Goal: Task Accomplishment & Management: Manage account settings

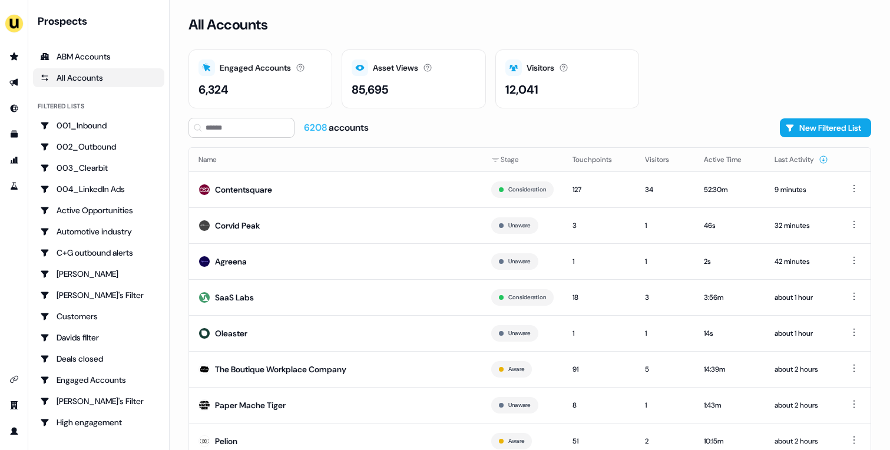
scroll to position [37, 0]
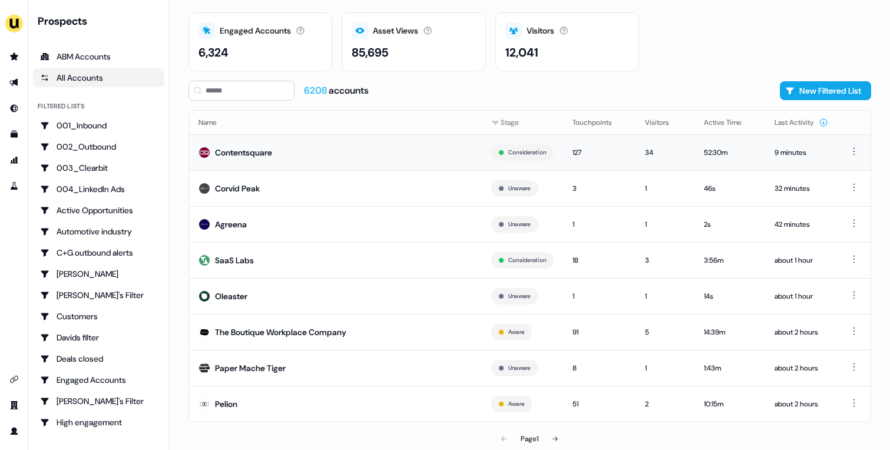
click at [337, 151] on td "Contentsquare" at bounding box center [335, 152] width 293 height 36
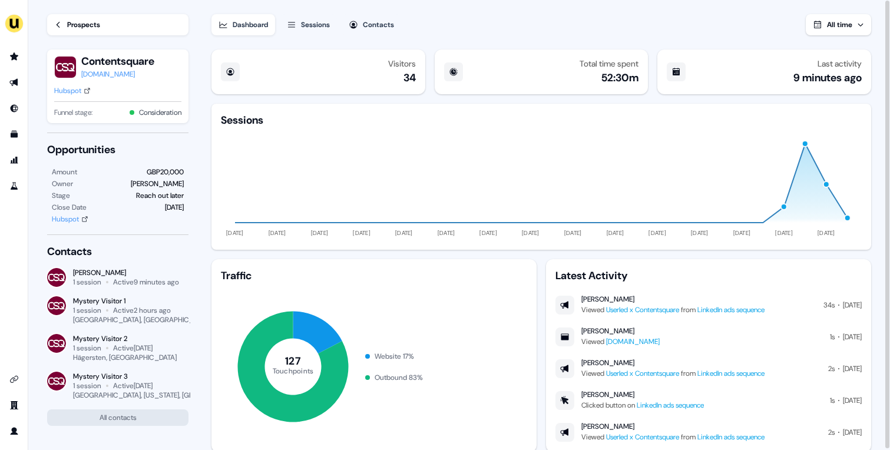
click at [78, 24] on div "Prospects" at bounding box center [83, 25] width 33 height 12
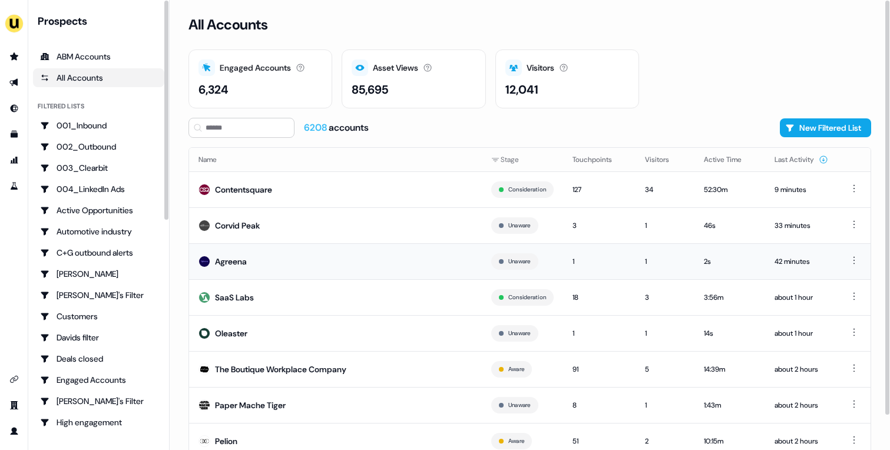
scroll to position [37, 0]
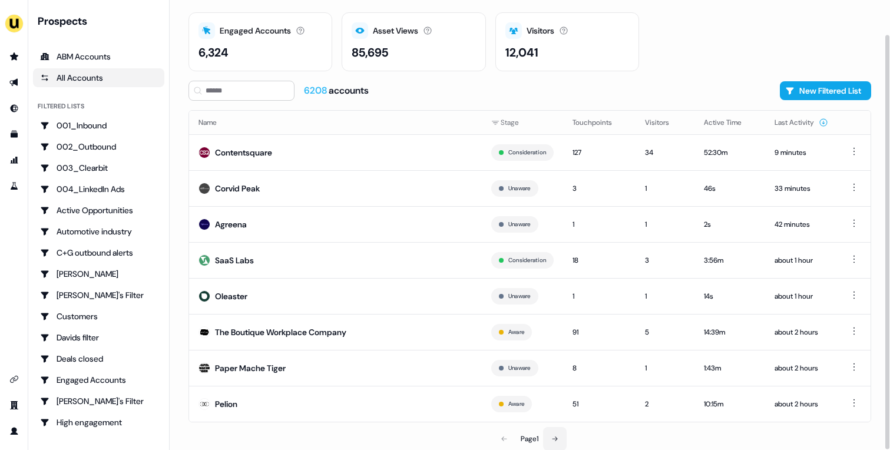
click at [554, 434] on button at bounding box center [555, 439] width 24 height 24
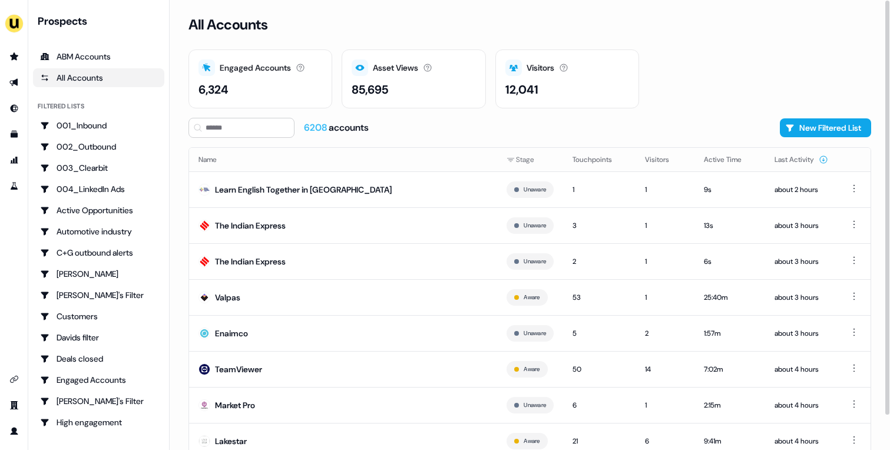
click at [702, 93] on div "Engaged Accounts Accounts that have interacted with an asset. 6,324 Asset Views…" at bounding box center [530, 78] width 683 height 59
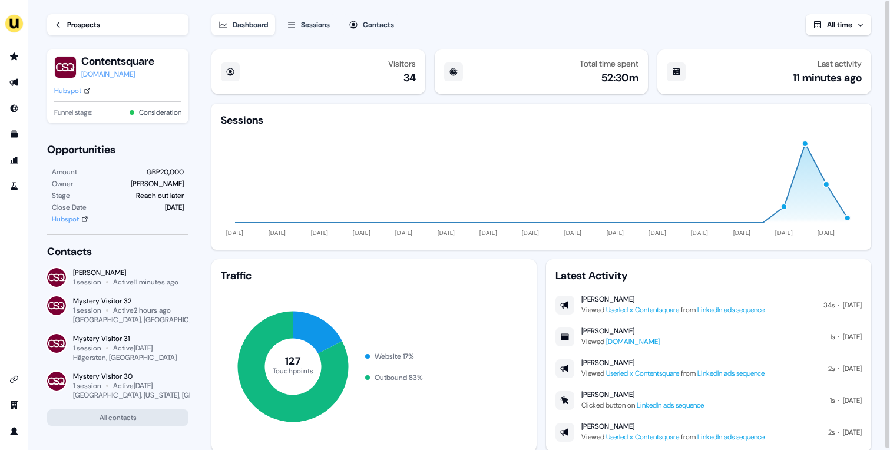
click at [75, 93] on div "Hubspot" at bounding box center [67, 91] width 27 height 12
click at [71, 25] on div "Prospects" at bounding box center [83, 25] width 33 height 12
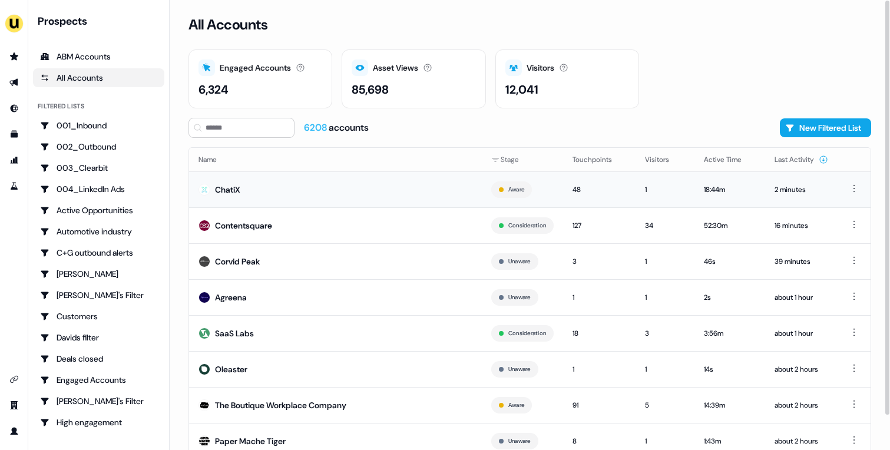
click at [347, 186] on td "ChatiX" at bounding box center [335, 189] width 293 height 36
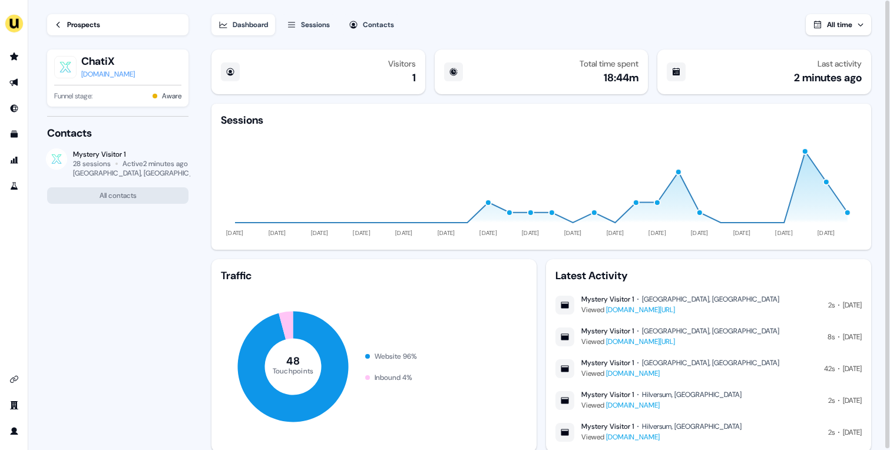
click at [100, 24] on div "Prospects" at bounding box center [83, 25] width 33 height 12
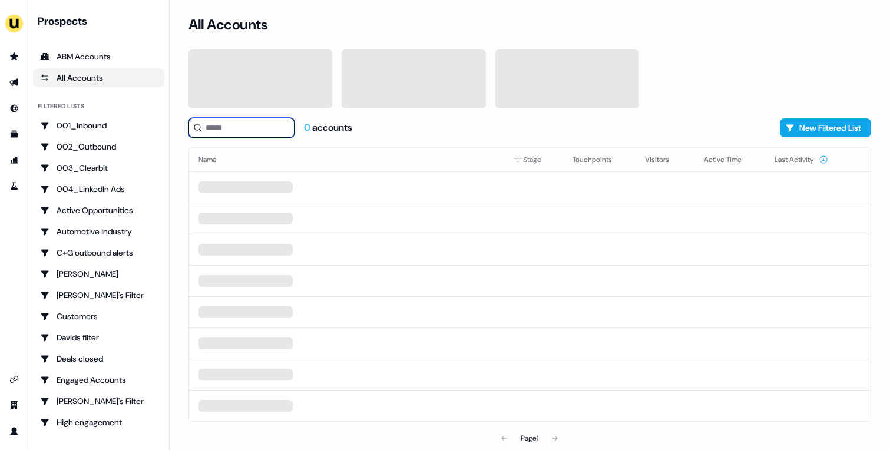
click at [259, 128] on input at bounding box center [242, 128] width 106 height 20
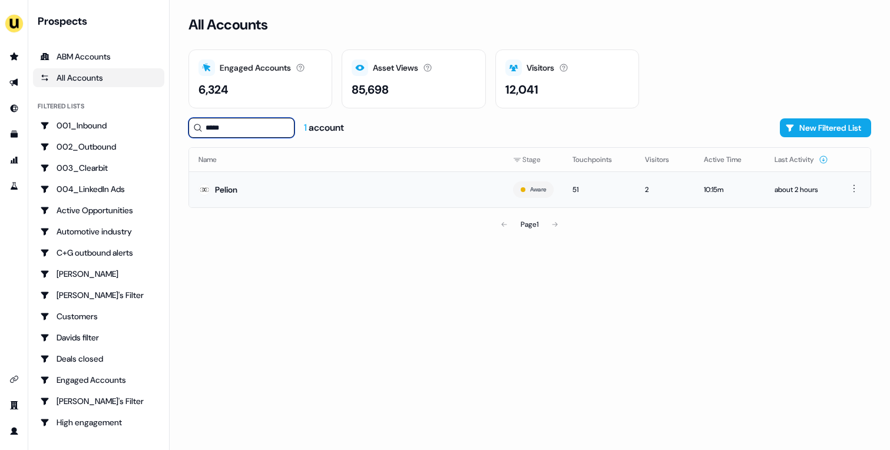
type input "*****"
click at [310, 191] on td "Pelion" at bounding box center [346, 189] width 315 height 36
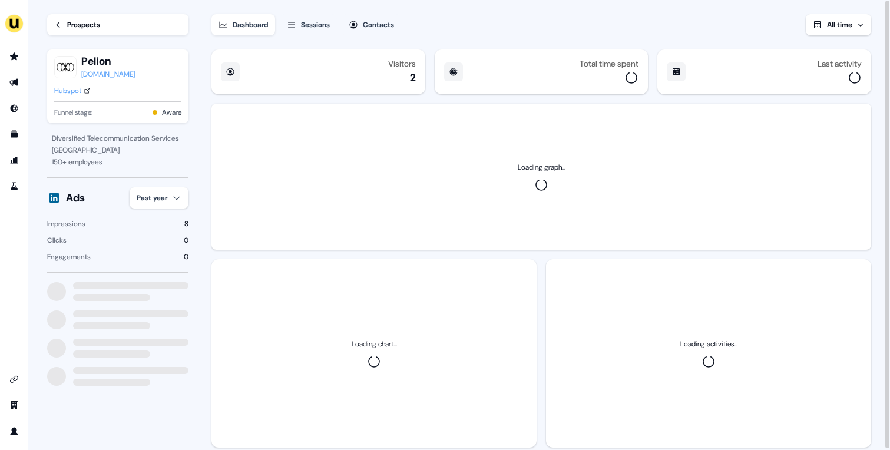
click at [70, 90] on div "Hubspot" at bounding box center [67, 91] width 27 height 12
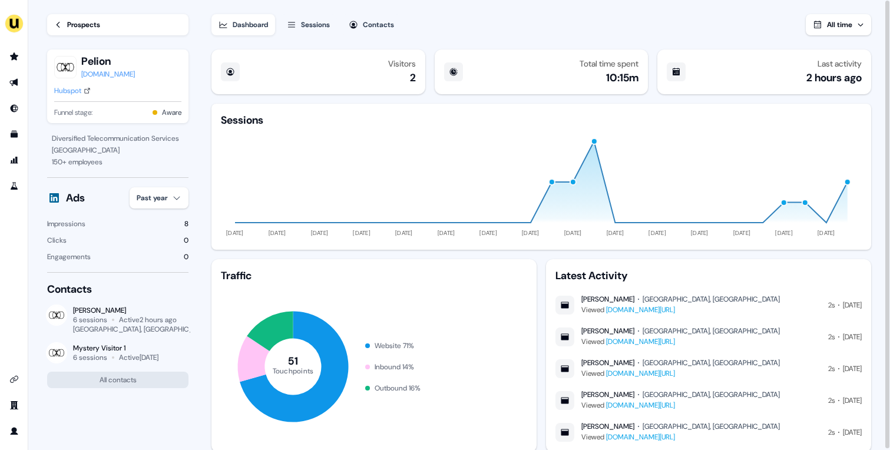
scroll to position [34, 0]
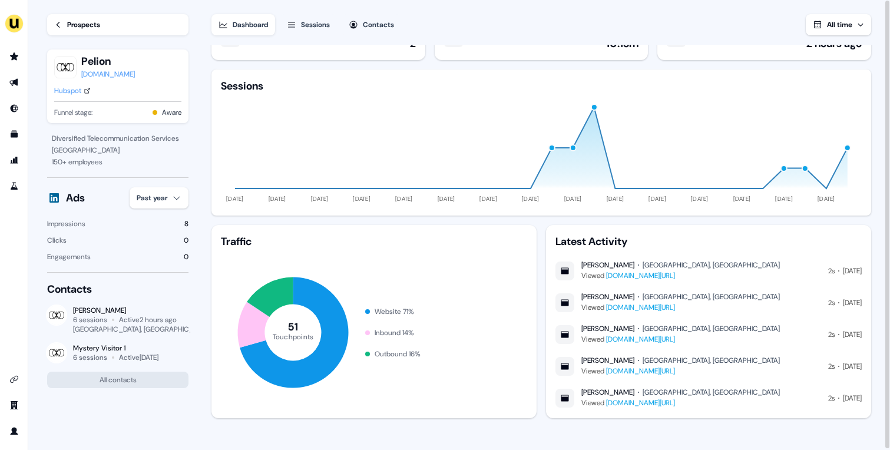
click at [300, 27] on button "Sessions" at bounding box center [308, 24] width 57 height 21
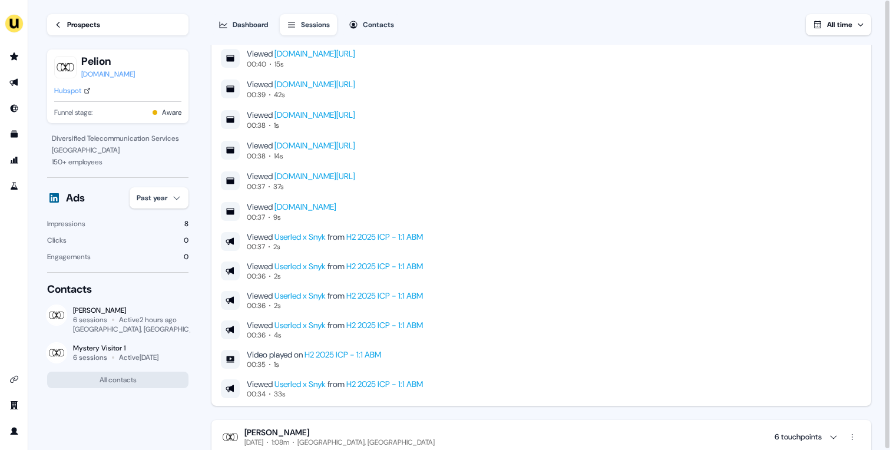
scroll to position [748, 0]
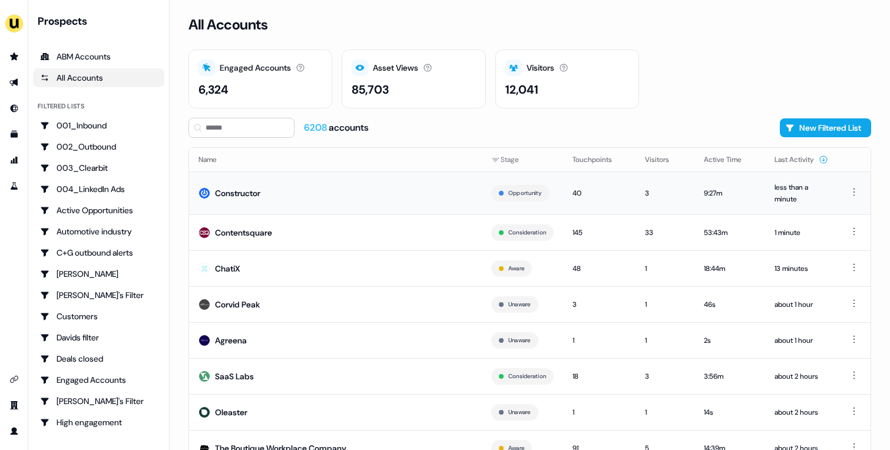
click at [292, 191] on td "Constructor" at bounding box center [335, 192] width 293 height 43
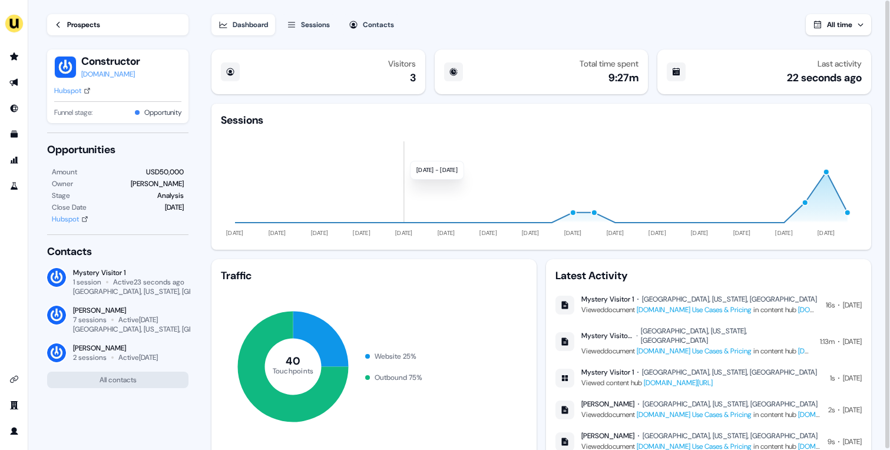
scroll to position [34, 0]
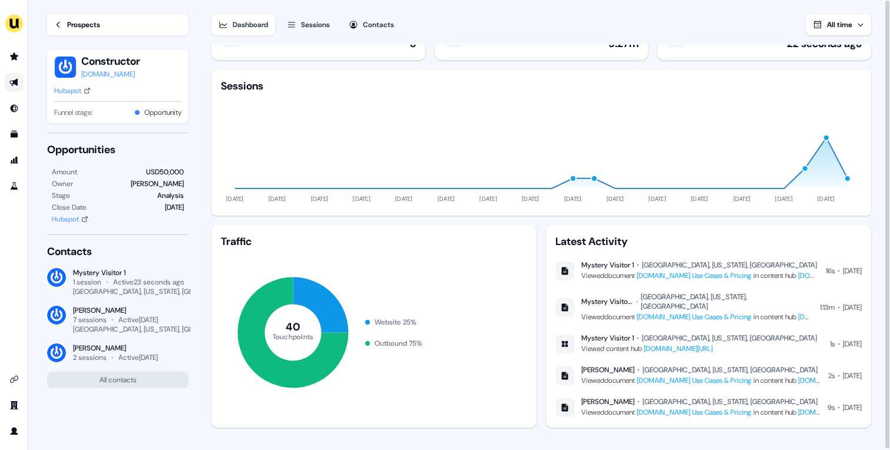
click at [16, 82] on icon "Go to outbound experience" at bounding box center [13, 83] width 8 height 8
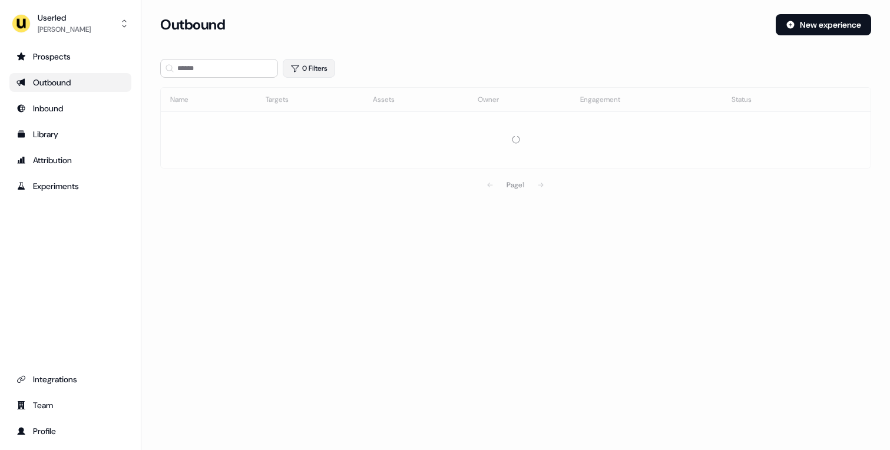
click at [296, 70] on icon "button" at bounding box center [296, 68] width 8 height 7
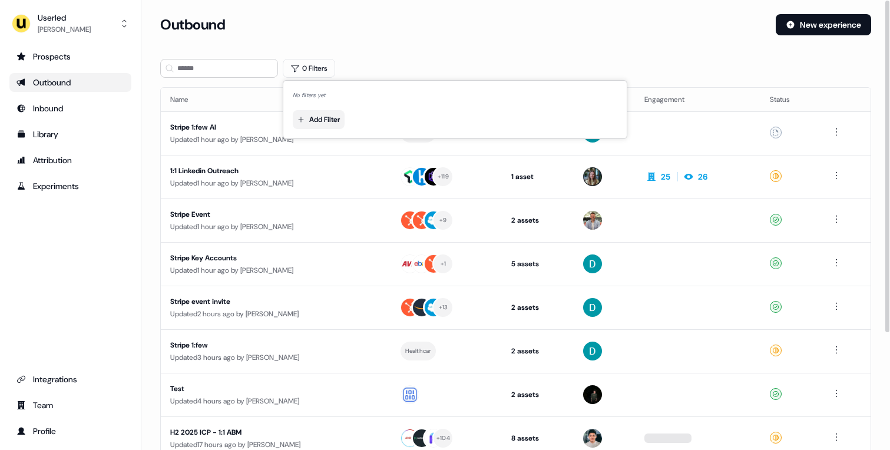
click at [330, 128] on html "For the best experience switch devices to a bigger screen. Go to Userled.io Use…" at bounding box center [445, 225] width 890 height 450
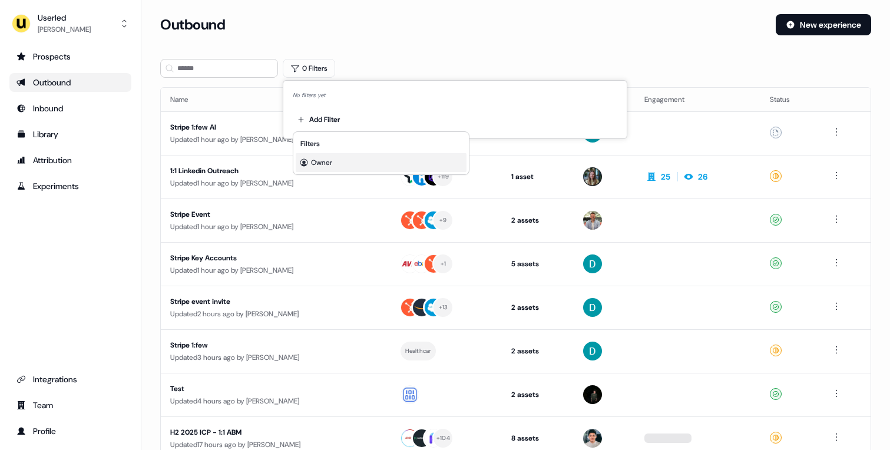
click at [345, 165] on div "Owner" at bounding box center [381, 162] width 171 height 19
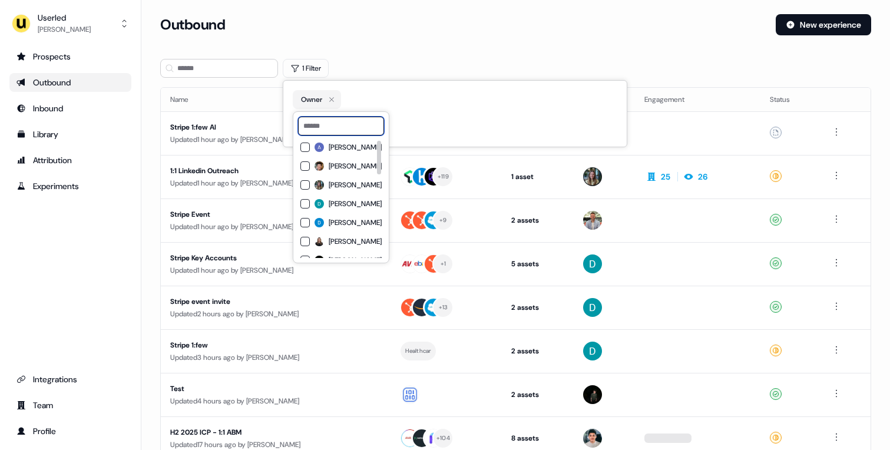
click at [372, 127] on input at bounding box center [341, 126] width 86 height 19
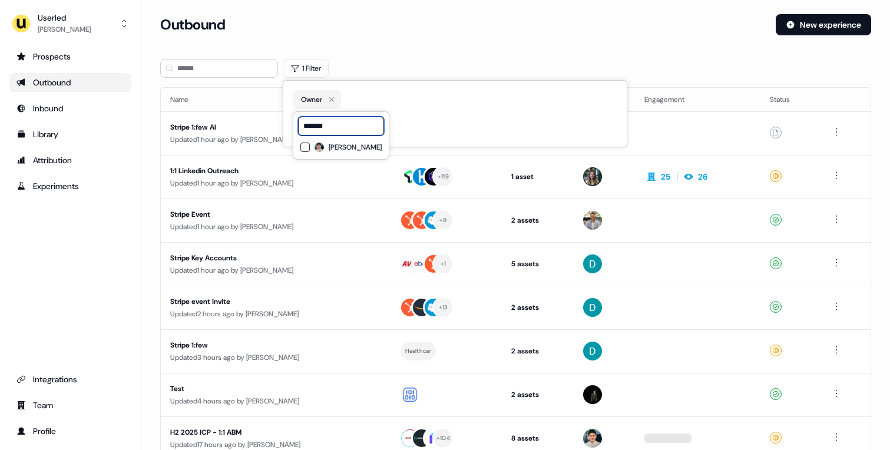
type input "*******"
click at [374, 151] on span "[PERSON_NAME]" at bounding box center [355, 147] width 53 height 9
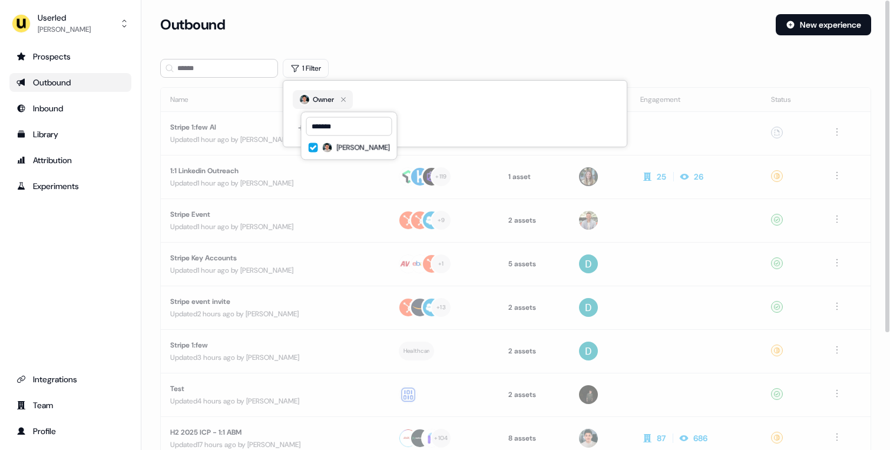
click at [472, 45] on div "Outbound New experience" at bounding box center [515, 31] width 711 height 35
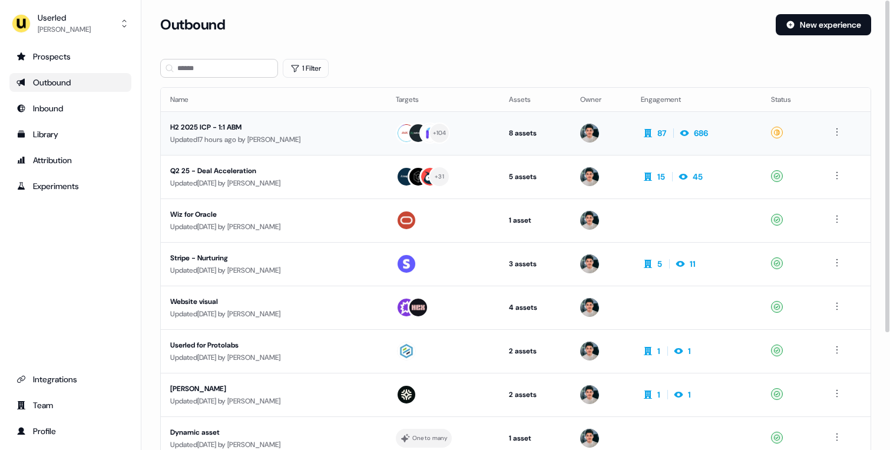
click at [352, 134] on div "Updated 17 hours ago by Vincent Plassard" at bounding box center [273, 140] width 207 height 12
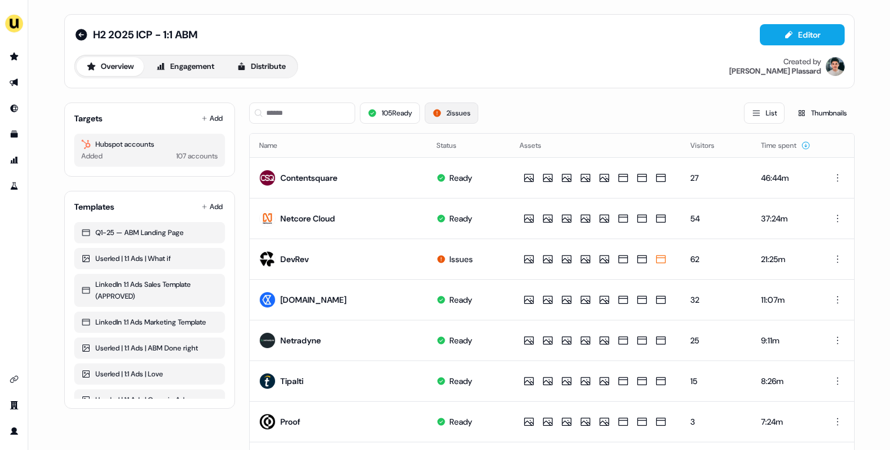
click at [444, 113] on button "2 issues" at bounding box center [452, 113] width 54 height 21
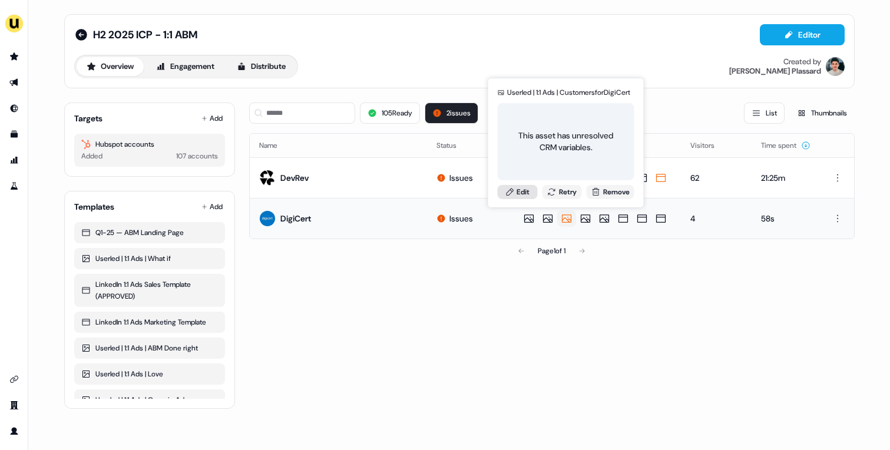
click at [526, 193] on link "Edit" at bounding box center [518, 192] width 40 height 14
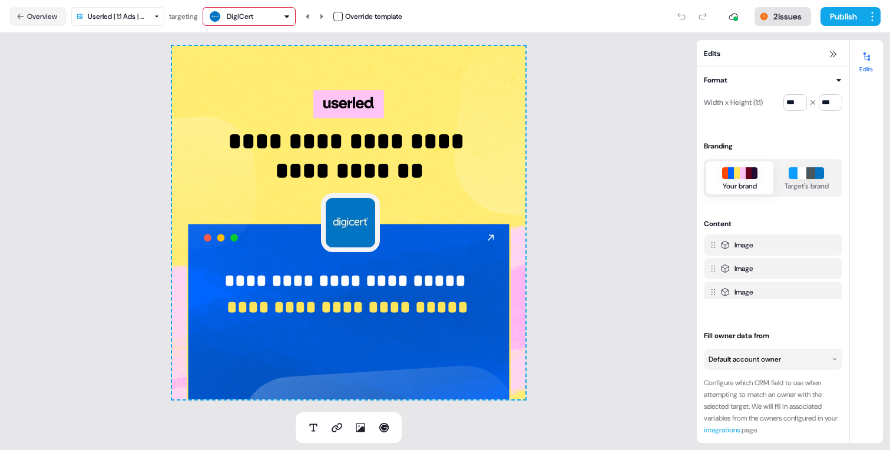
click at [784, 14] on button "2 issues" at bounding box center [783, 16] width 57 height 19
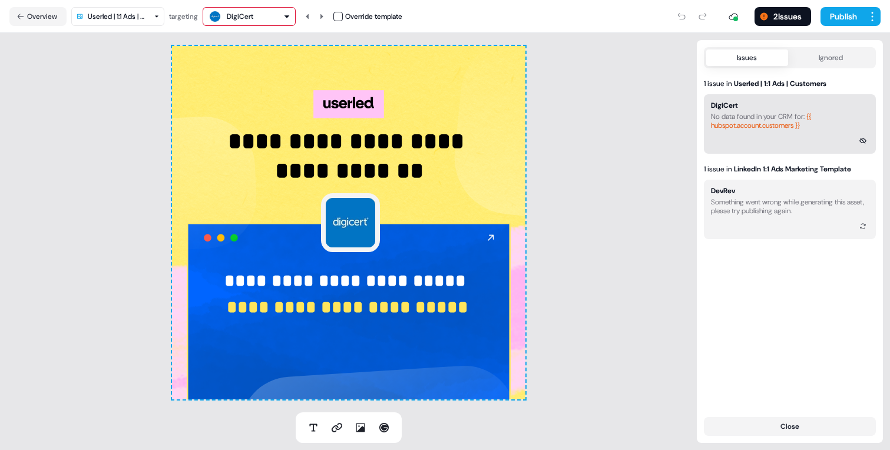
click at [771, 131] on button "DigiCert No data found in your CRM for: {{ hubspot.account.customers }}" at bounding box center [790, 124] width 172 height 60
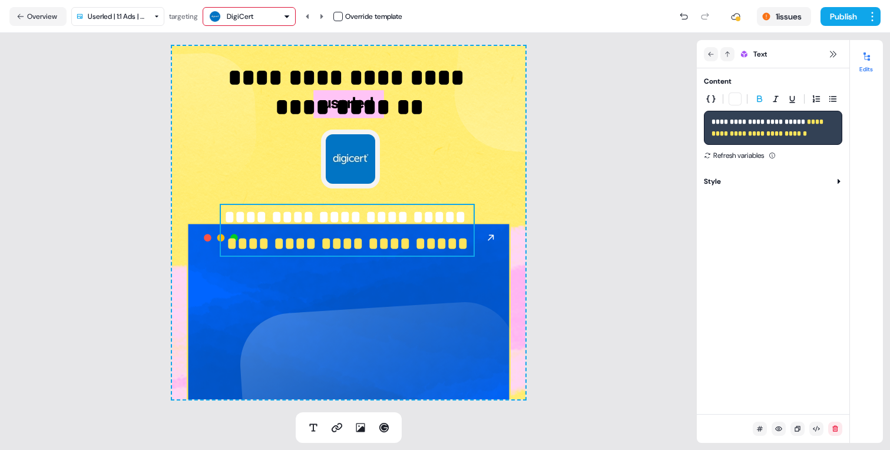
scroll to position [71, 0]
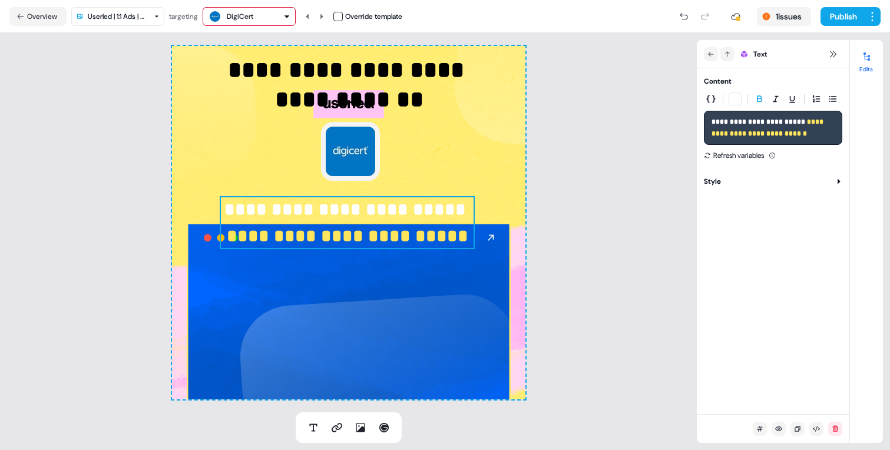
click at [635, 256] on div "**********" at bounding box center [348, 222] width 697 height 379
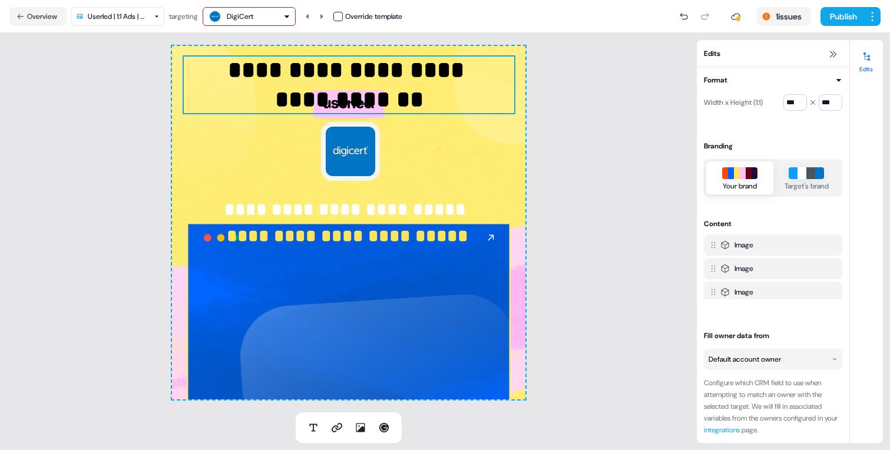
click at [431, 84] on p "**********" at bounding box center [349, 84] width 333 height 59
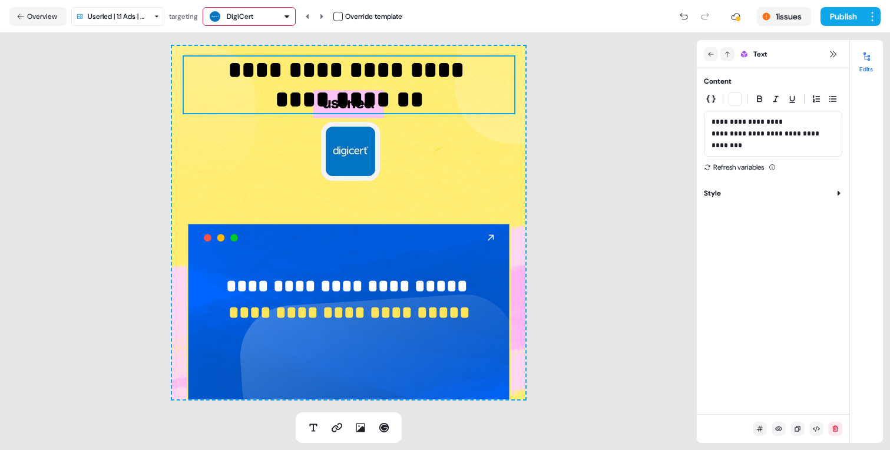
drag, startPoint x: 374, startPoint y: 224, endPoint x: 362, endPoint y: 97, distance: 127.9
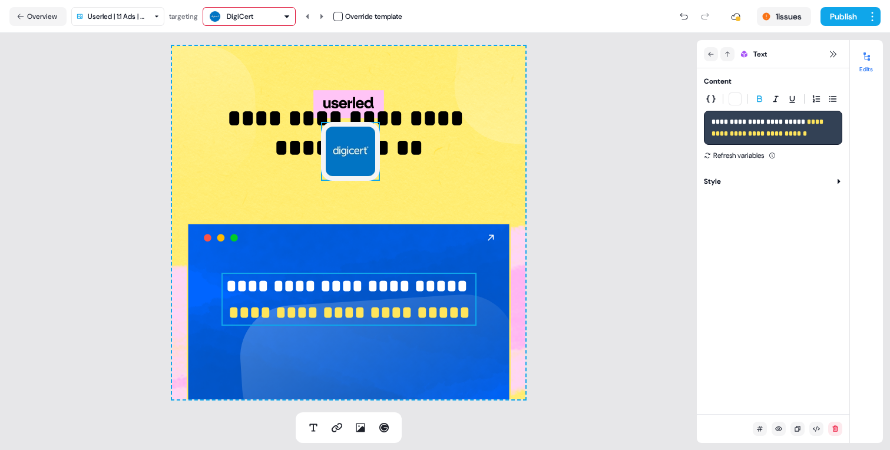
drag, startPoint x: 362, startPoint y: 97, endPoint x: 361, endPoint y: 145, distance: 48.3
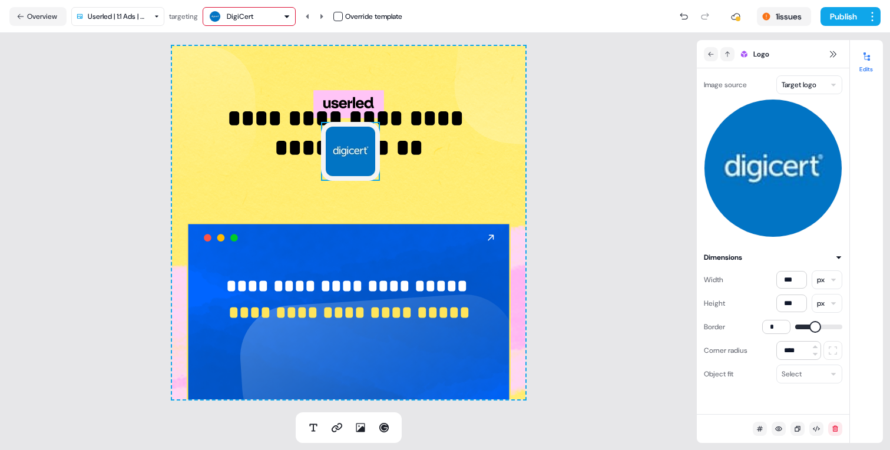
click at [355, 155] on img at bounding box center [350, 151] width 59 height 59
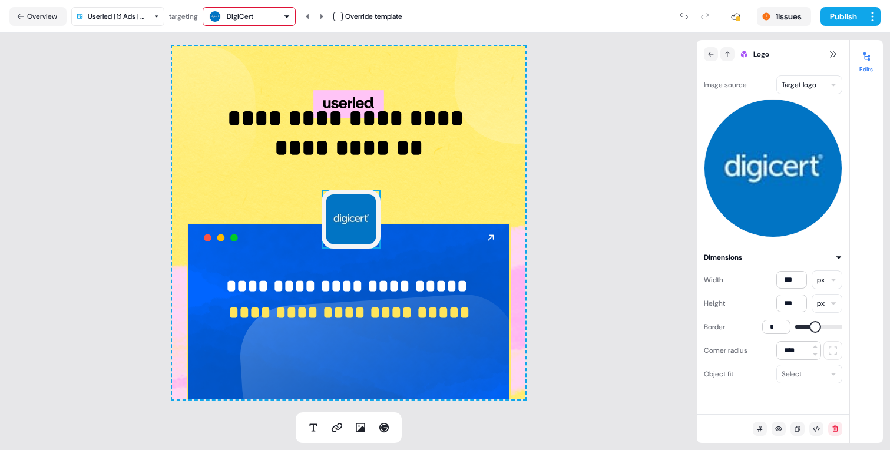
drag, startPoint x: 348, startPoint y: 156, endPoint x: 348, endPoint y: 190, distance: 34.8
click at [679, 14] on icon at bounding box center [683, 16] width 9 height 9
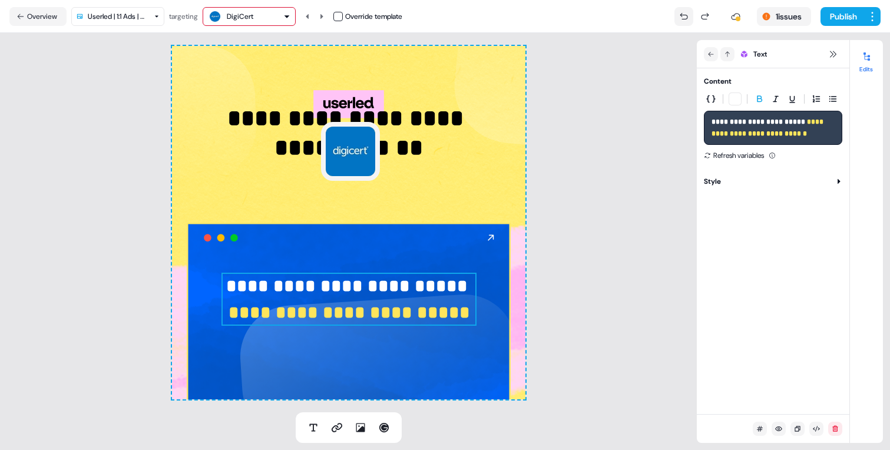
click at [679, 14] on icon at bounding box center [683, 16] width 9 height 9
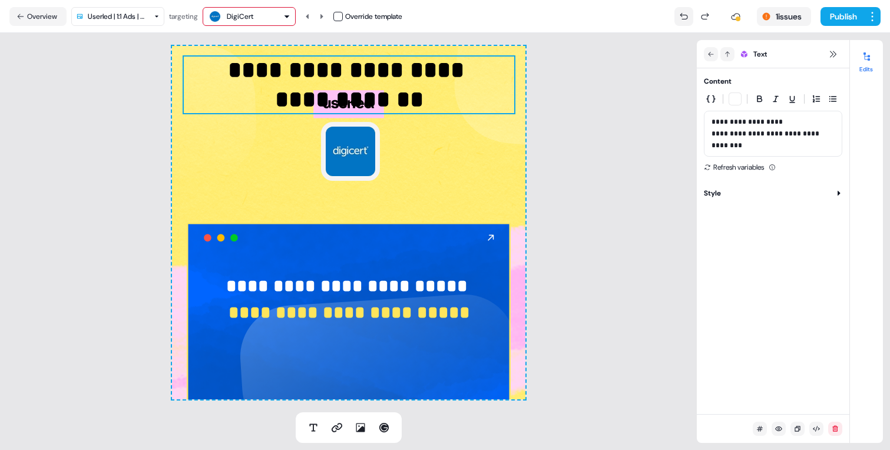
click at [679, 14] on icon at bounding box center [683, 16] width 9 height 9
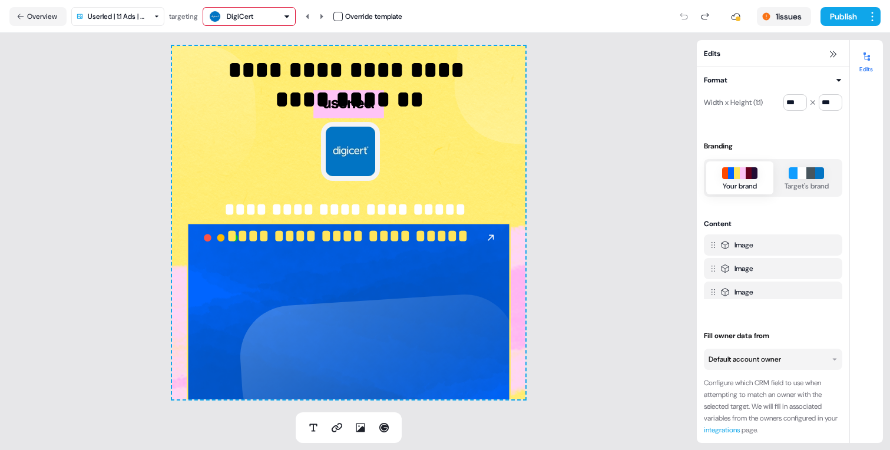
click at [293, 7] on button "DigiCert" at bounding box center [249, 16] width 93 height 19
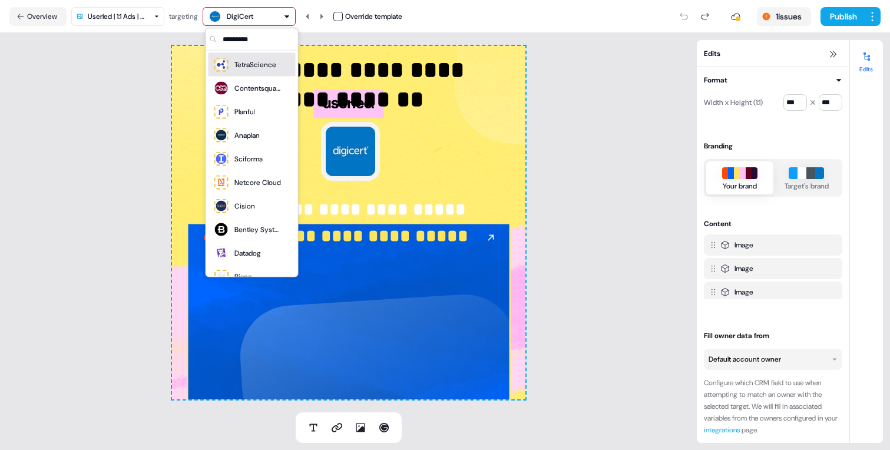
click at [269, 65] on div "TetraScience" at bounding box center [255, 65] width 42 height 12
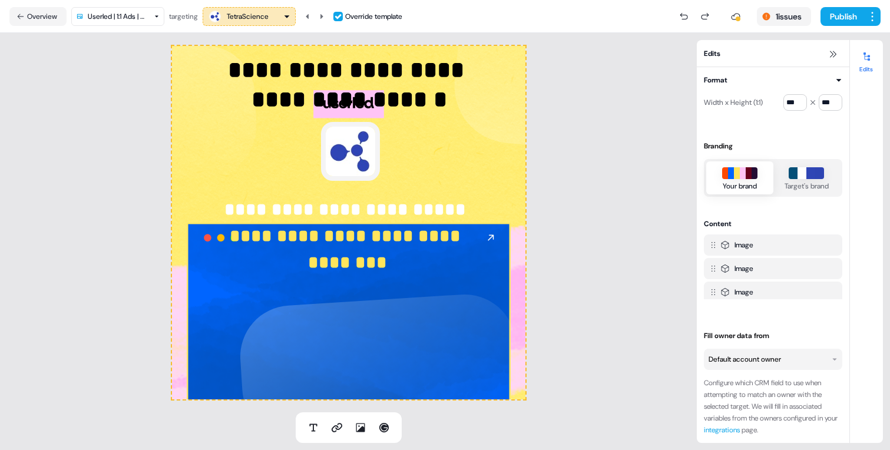
click at [288, 17] on icon "button" at bounding box center [286, 16] width 7 height 7
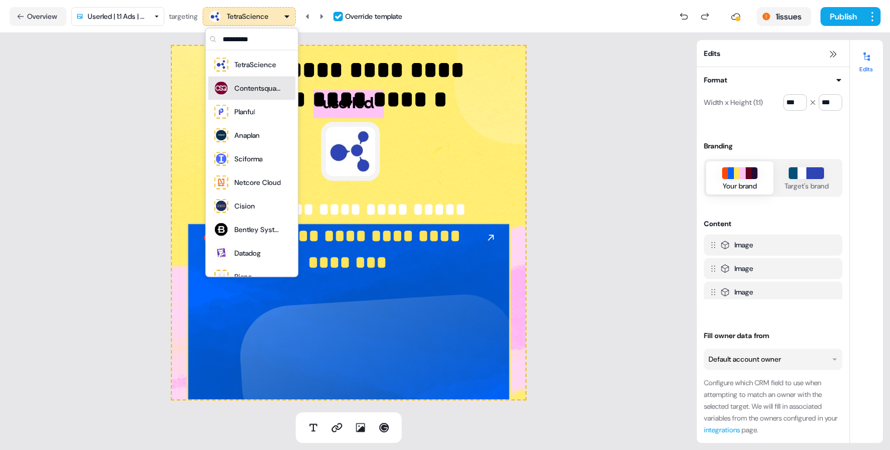
click at [263, 90] on div "Contentsquare" at bounding box center [257, 88] width 47 height 12
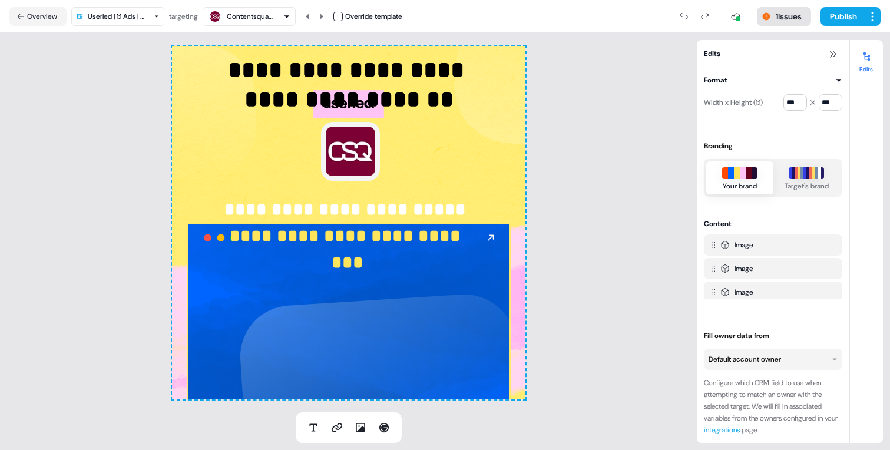
click at [785, 12] on button "1 issues" at bounding box center [784, 16] width 54 height 19
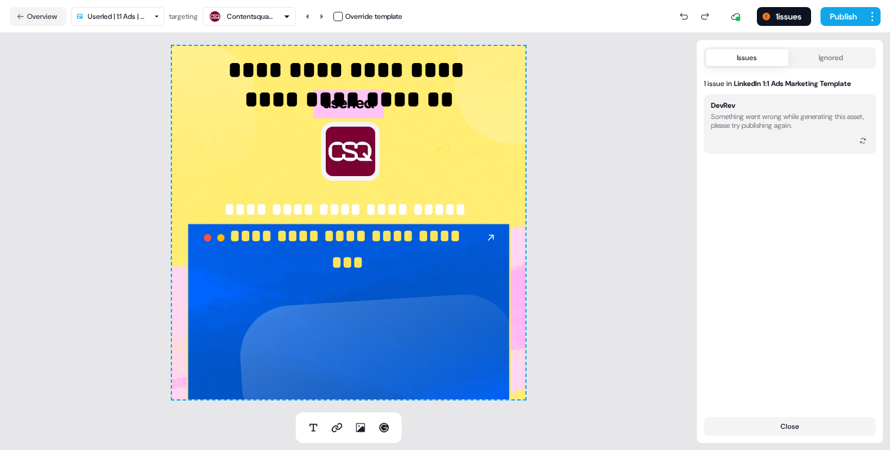
click at [881, 18] on nav "Overview Userled | 1:1 Ads | Customers targeting Contentsquare Override templat…" at bounding box center [445, 16] width 890 height 33
click at [877, 18] on html "**********" at bounding box center [445, 225] width 890 height 450
click at [854, 60] on span "View edit history" at bounding box center [839, 59] width 54 height 9
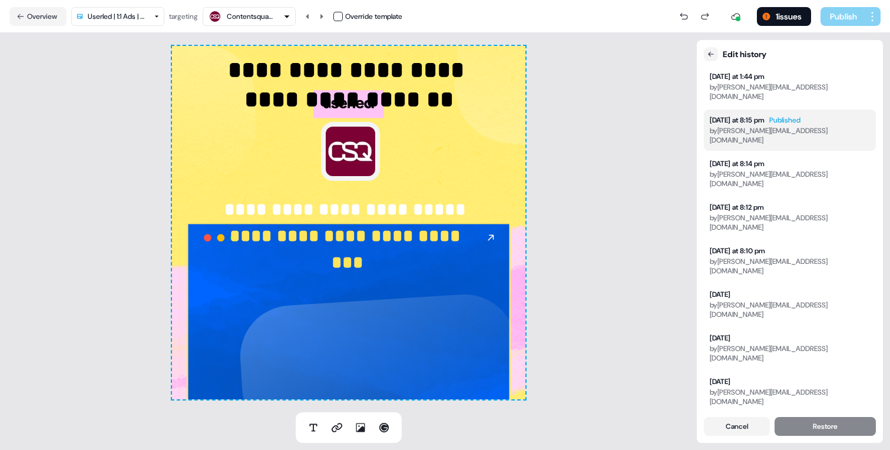
click at [748, 126] on div "by vincent@userled.io" at bounding box center [790, 135] width 160 height 19
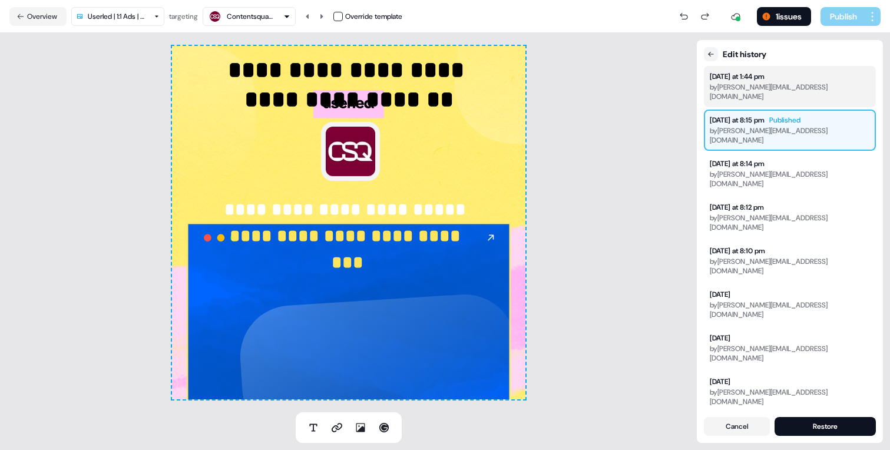
click at [778, 80] on div "Today at 1:44 pm" at bounding box center [790, 76] width 160 height 9
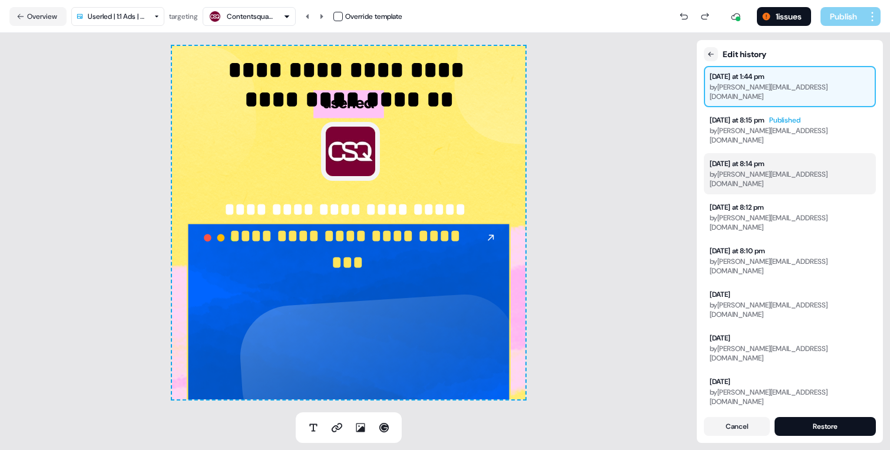
click at [769, 170] on div "by vincent@userled.io" at bounding box center [790, 179] width 160 height 19
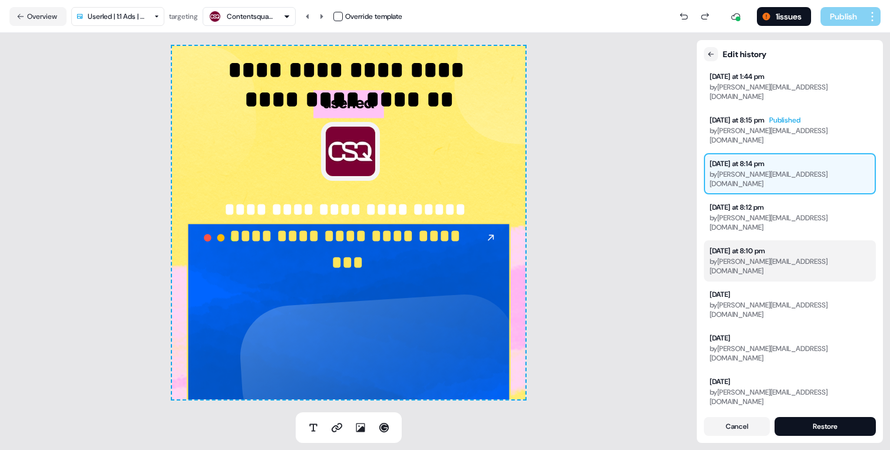
click at [754, 240] on button "Yesterday at 8:10 pm by vincent@userled.io" at bounding box center [790, 260] width 172 height 41
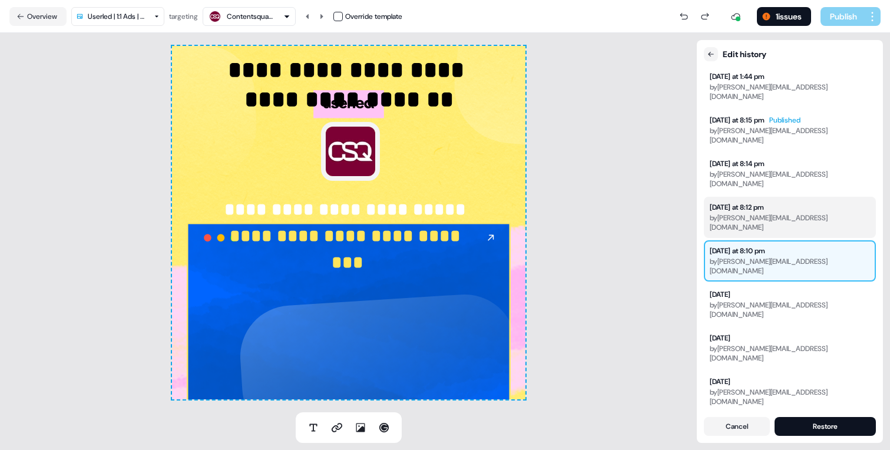
click at [755, 203] on div "Yesterday at 8:12 pm" at bounding box center [737, 207] width 54 height 9
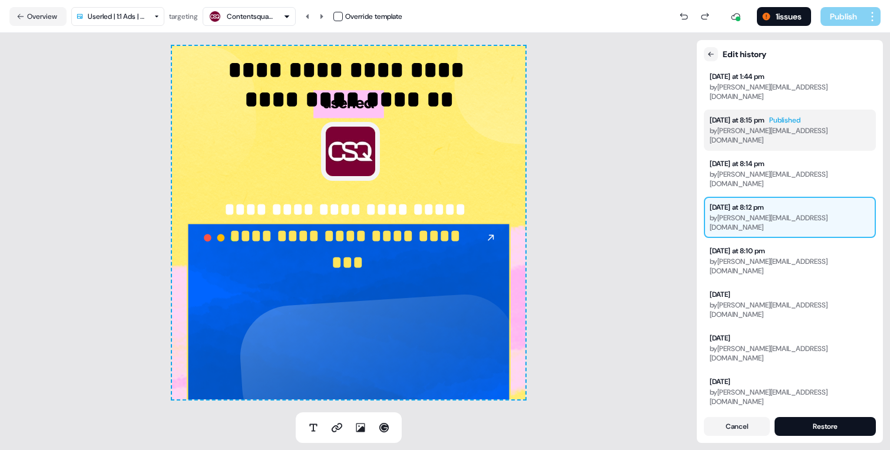
click at [757, 126] on div "by vincent@userled.io" at bounding box center [790, 135] width 160 height 19
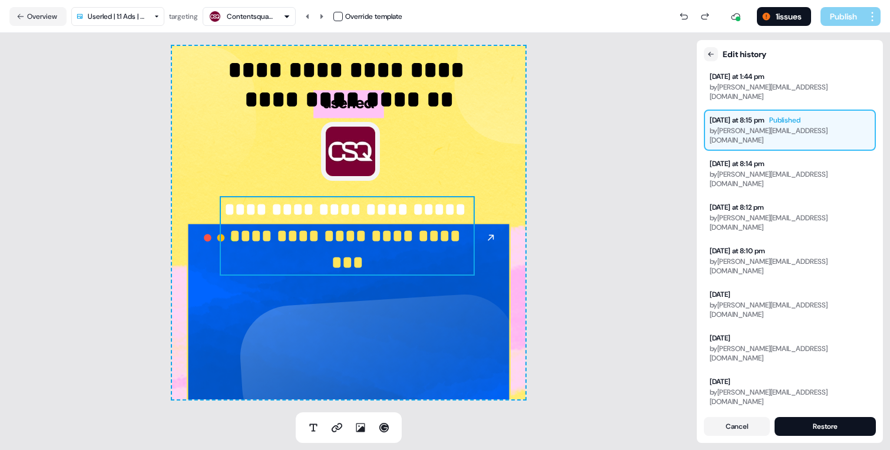
click at [358, 234] on strong "**********" at bounding box center [348, 249] width 236 height 44
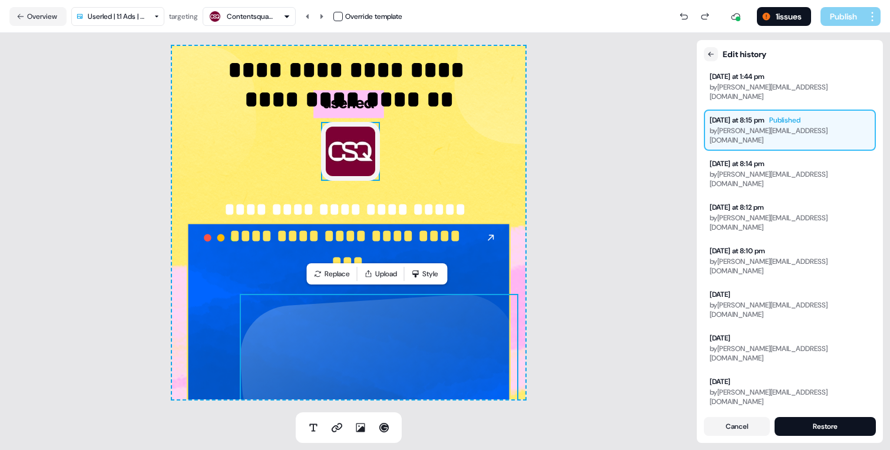
click at [346, 154] on img at bounding box center [350, 151] width 59 height 59
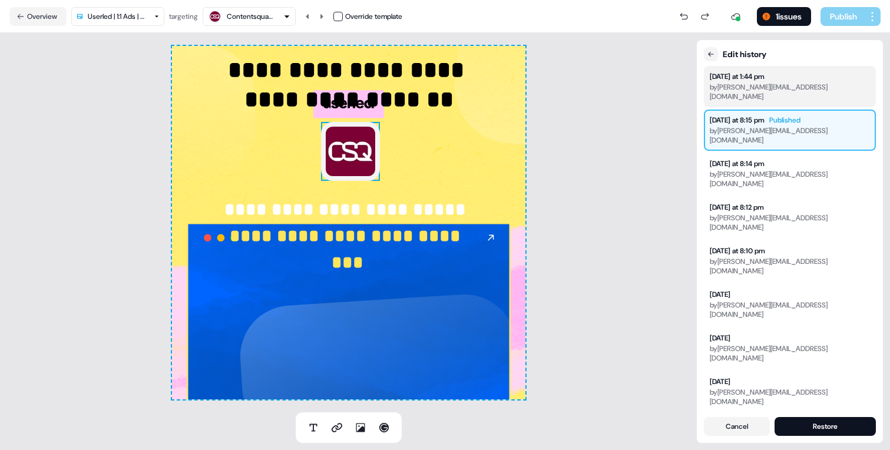
click at [793, 84] on button "Today at 1:44 pm by vincent@userled.io" at bounding box center [790, 86] width 172 height 41
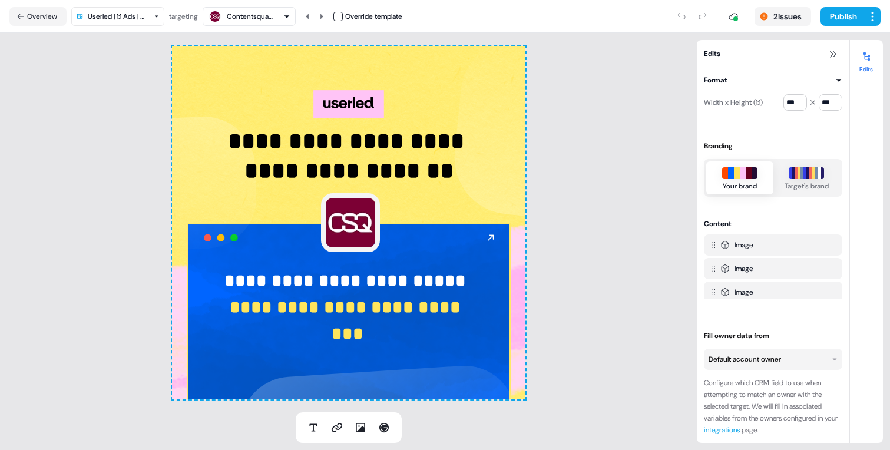
click at [274, 18] on div "Contentsquare" at bounding box center [250, 17] width 47 height 12
type input "****"
click at [250, 67] on div "DigiCert" at bounding box center [247, 65] width 27 height 12
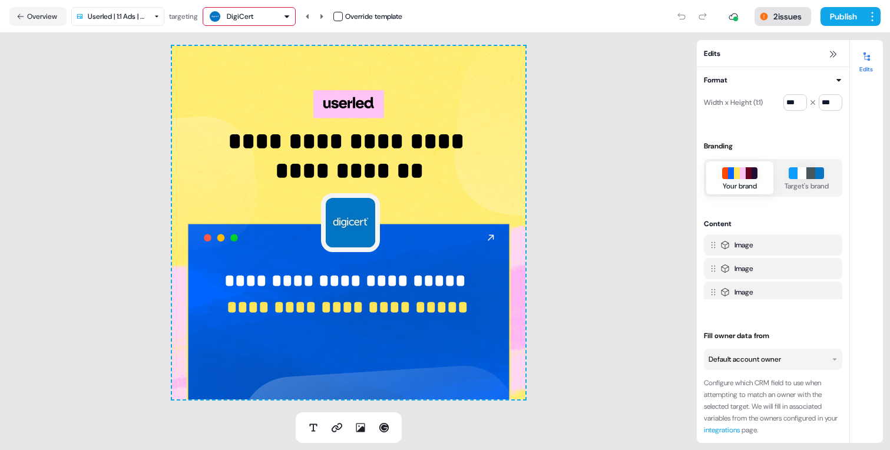
click at [801, 15] on button "2 issues" at bounding box center [783, 16] width 57 height 19
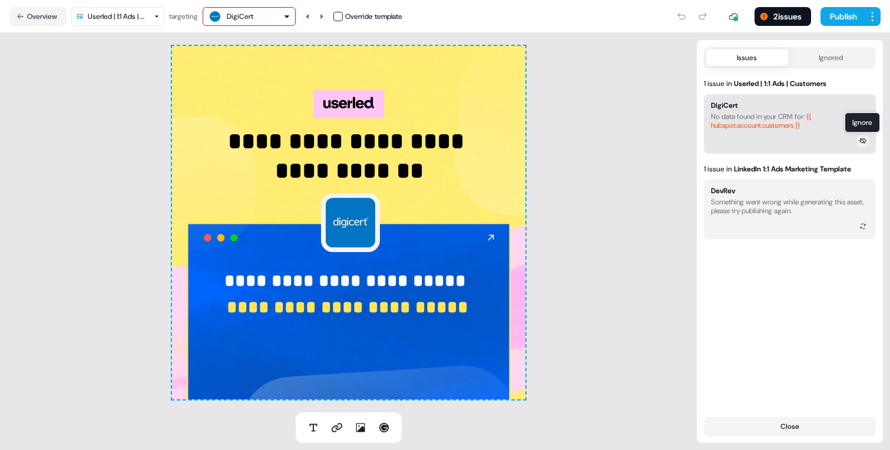
click at [865, 142] on icon at bounding box center [863, 140] width 7 height 7
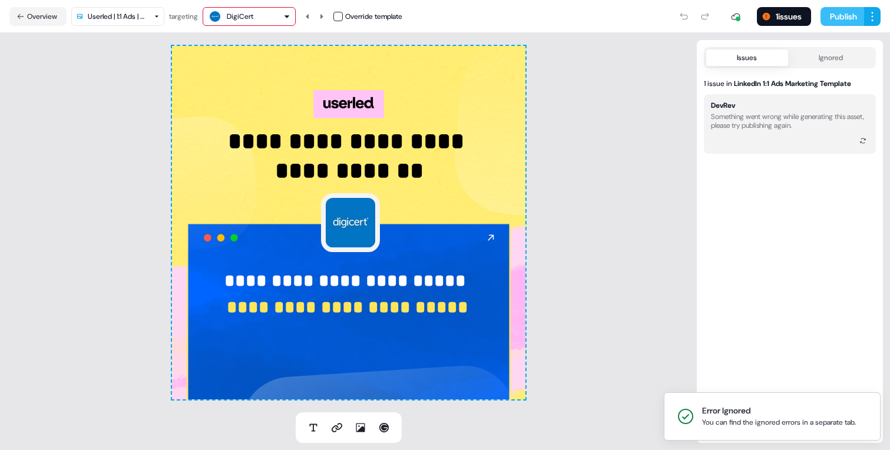
click at [841, 18] on button "Publish" at bounding box center [843, 16] width 44 height 19
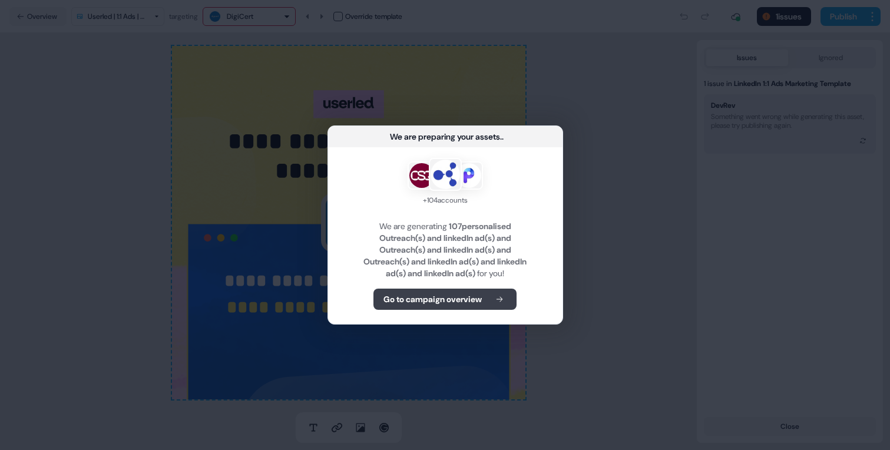
click at [451, 304] on b "Go to campaign overview" at bounding box center [433, 299] width 98 height 12
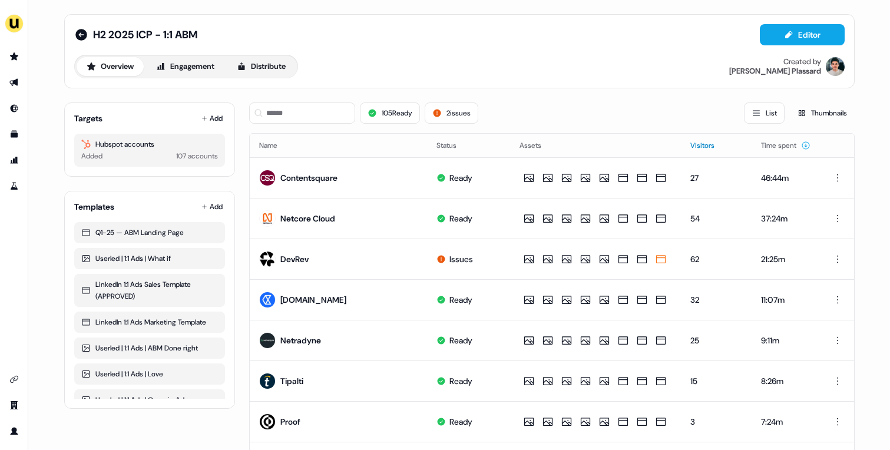
click at [702, 146] on button "Visitors" at bounding box center [710, 145] width 38 height 21
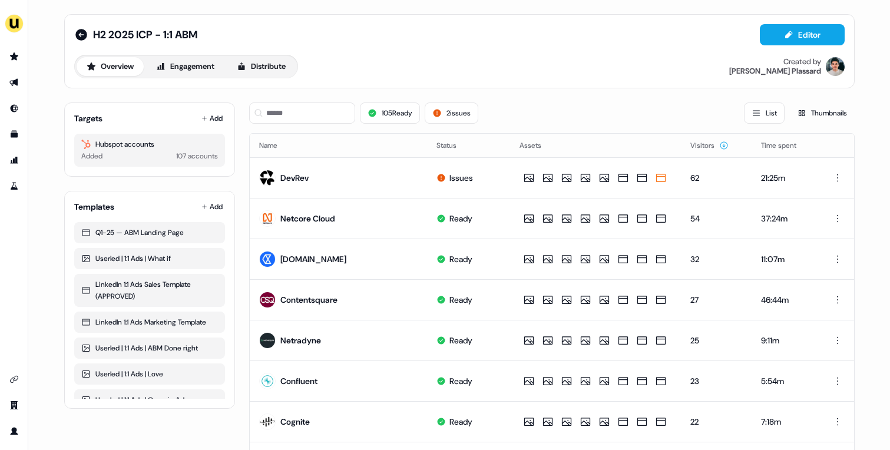
scroll to position [93, 0]
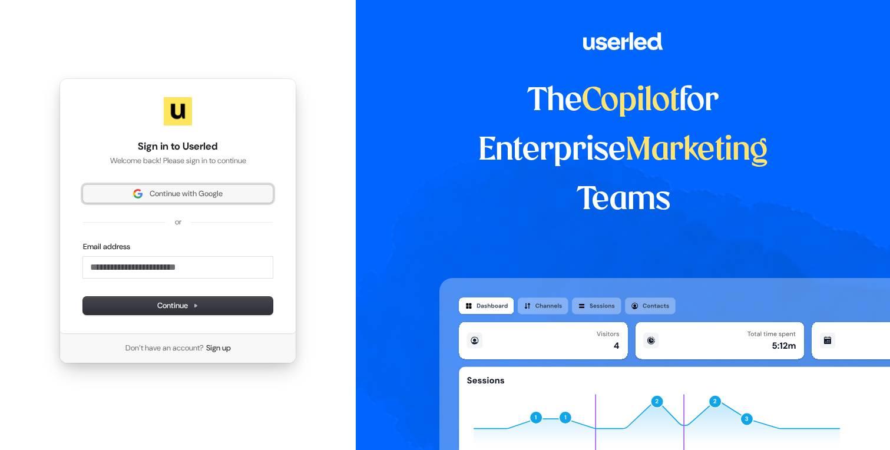
click at [189, 199] on button "Continue with Google" at bounding box center [178, 194] width 190 height 18
